Goal: Task Accomplishment & Management: Use online tool/utility

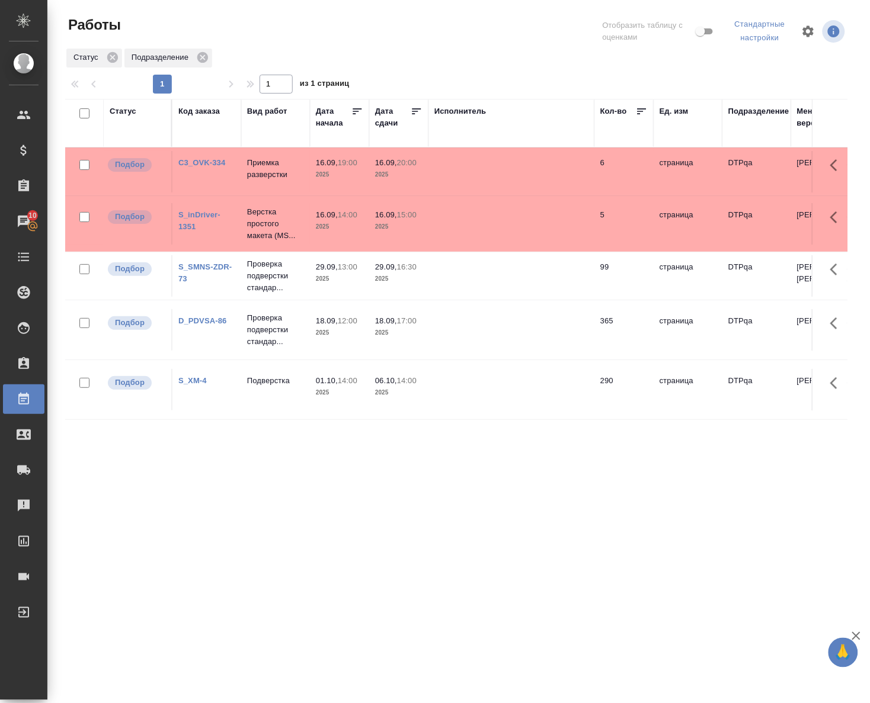
click at [203, 325] on link "D_PDVSA-86" at bounding box center [202, 320] width 49 height 9
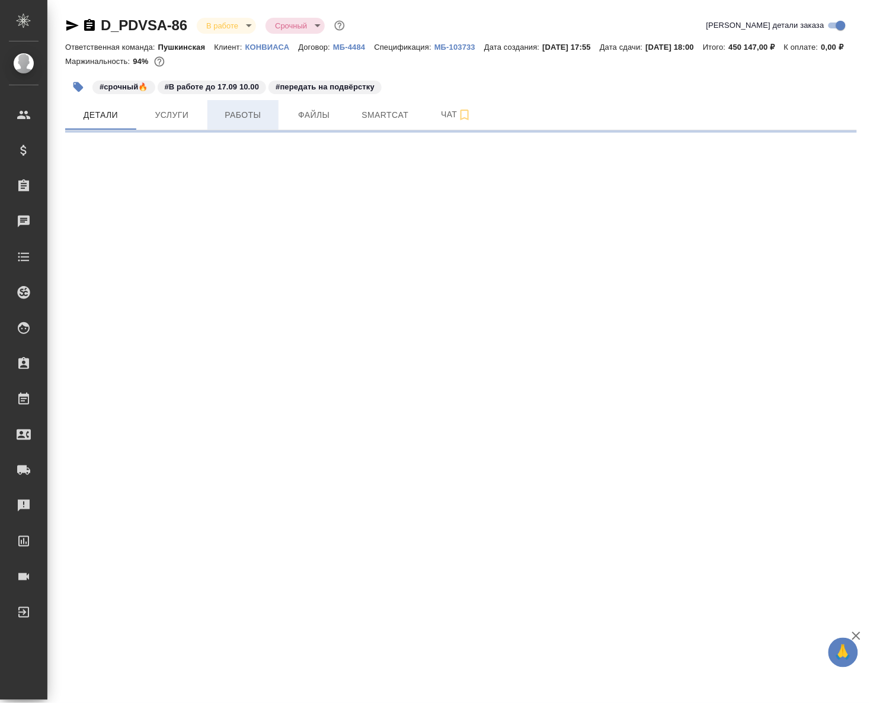
select select "RU"
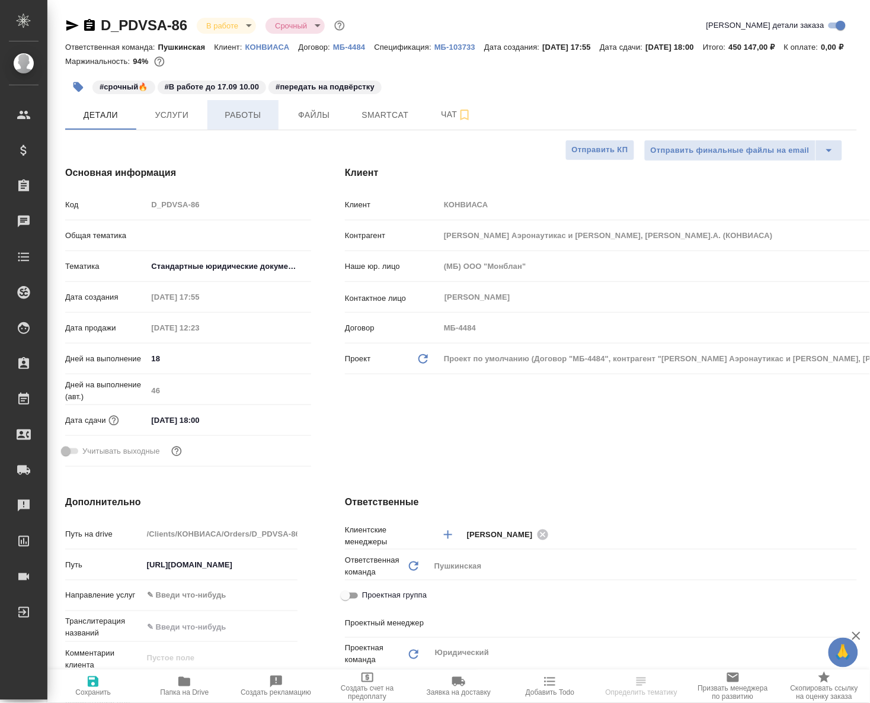
click at [264, 123] on span "Работы" at bounding box center [243, 115] width 57 height 15
type textarea "x"
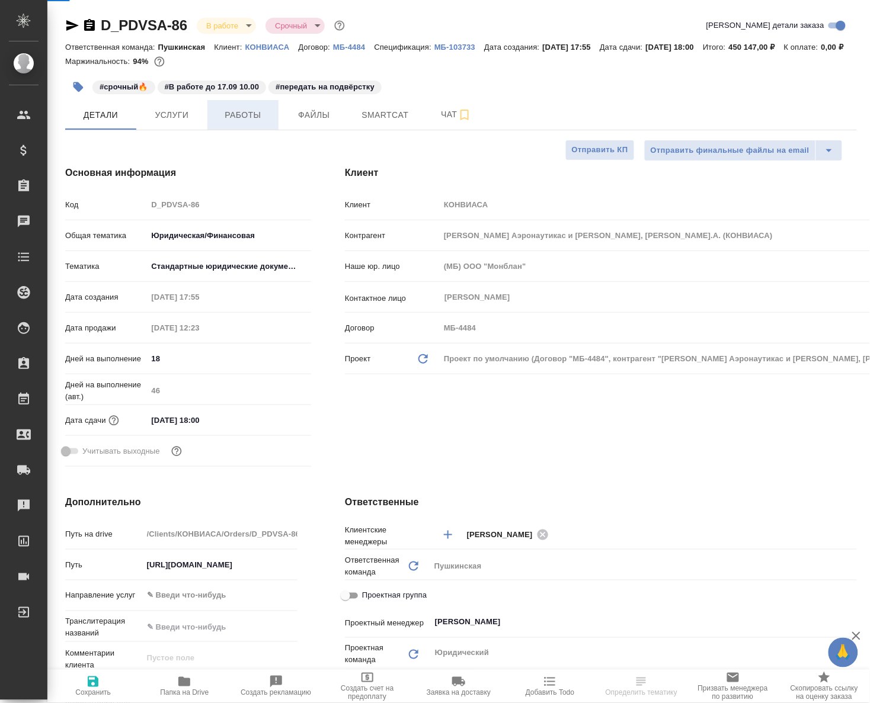
type textarea "x"
type input "[PERSON_NAME]"
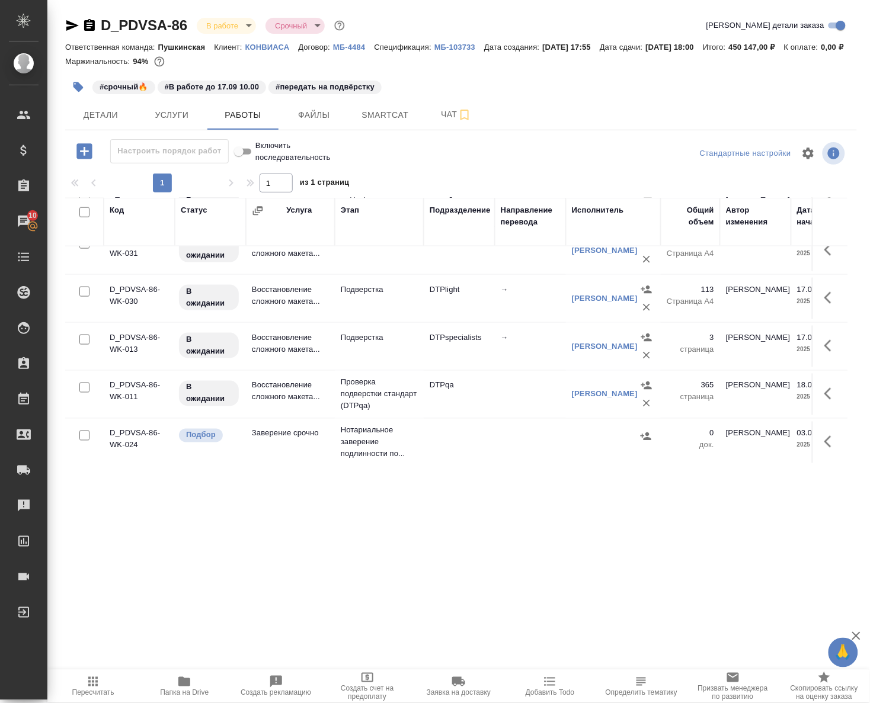
scroll to position [420, 0]
